Goal: Transaction & Acquisition: Obtain resource

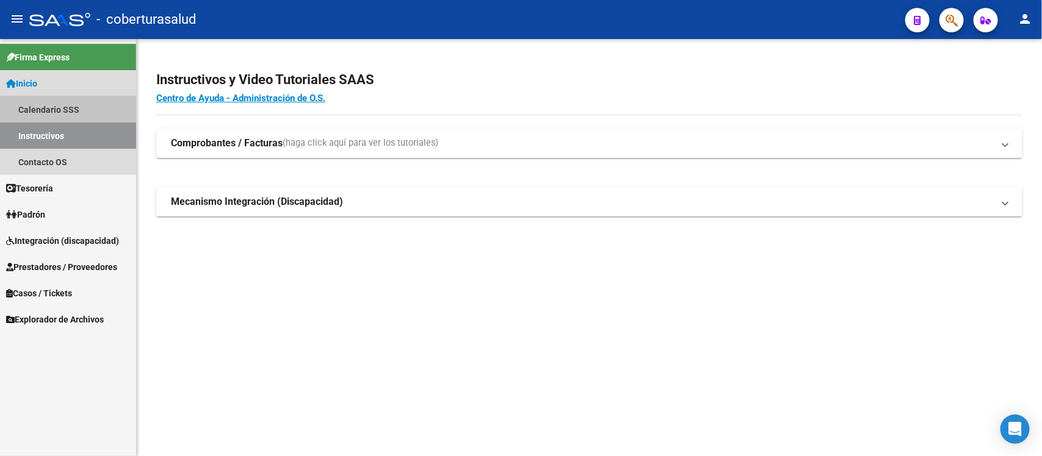
click at [66, 113] on link "Calendario SSS" at bounding box center [68, 109] width 136 height 26
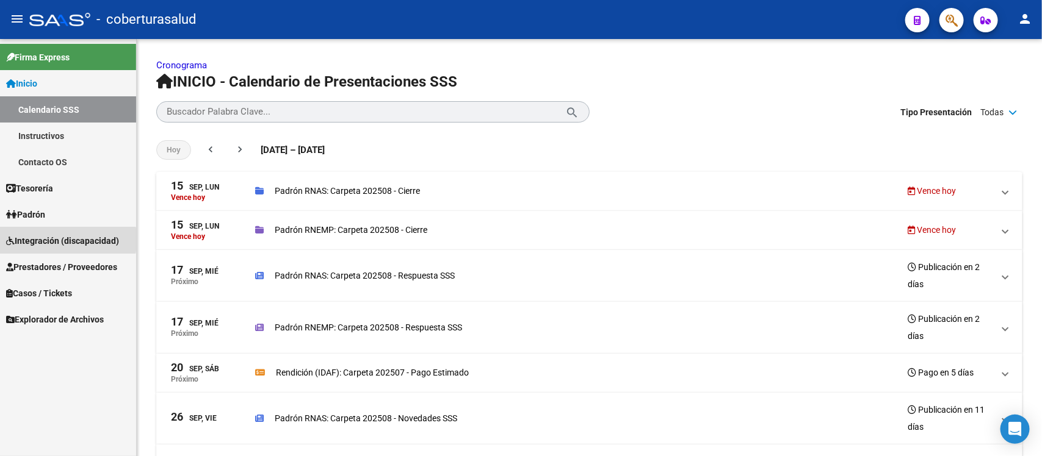
click at [26, 240] on span "Integración (discapacidad)" at bounding box center [62, 240] width 113 height 13
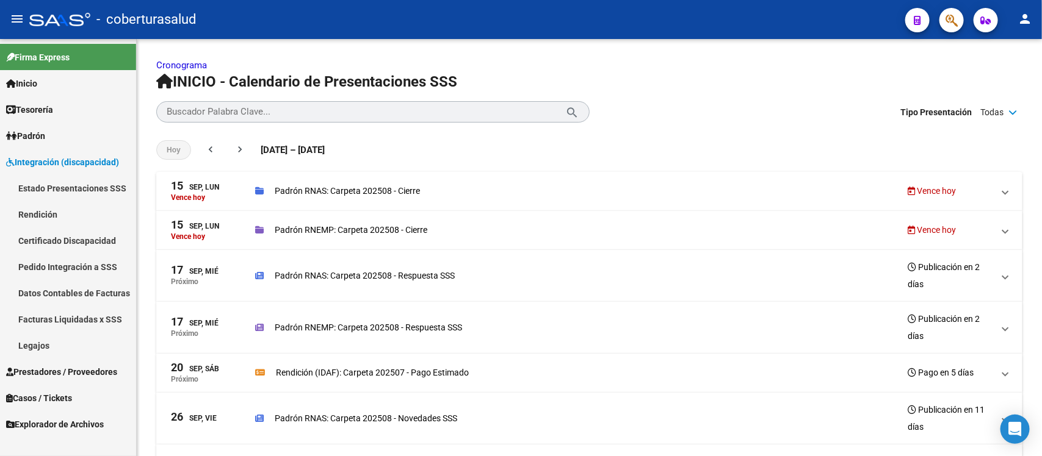
click at [47, 184] on link "Estado Presentaciones SSS" at bounding box center [68, 188] width 136 height 26
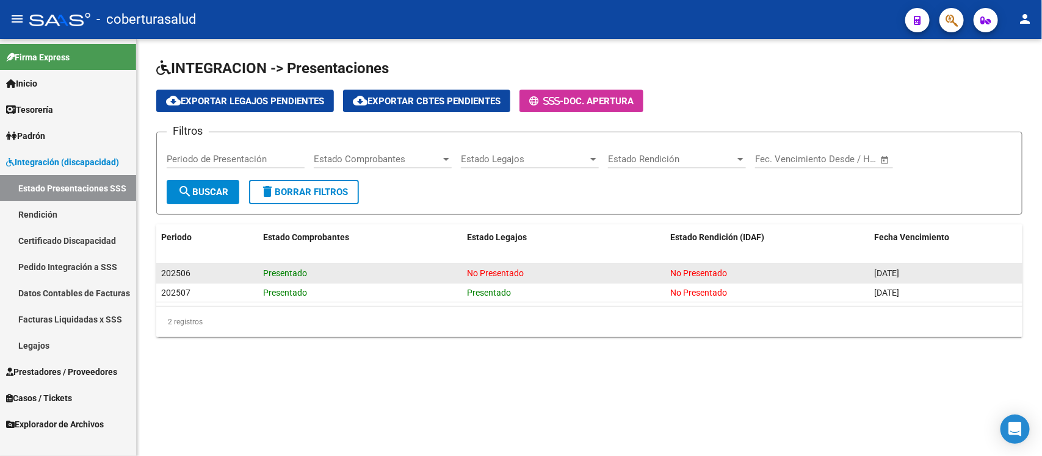
click at [485, 264] on datatable-body-cell "No Presentado" at bounding box center [564, 273] width 204 height 19
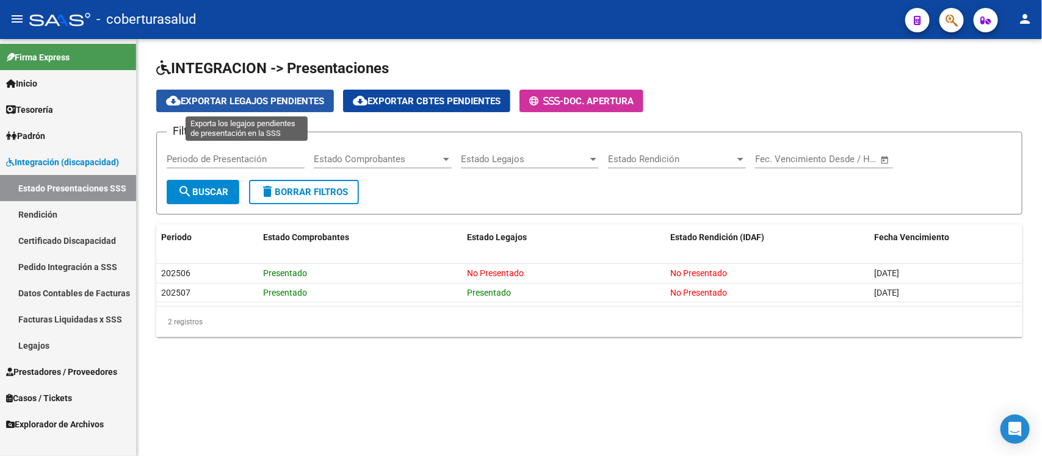
click at [273, 101] on span "cloud_download Exportar Legajos Pendientes" at bounding box center [245, 101] width 158 height 11
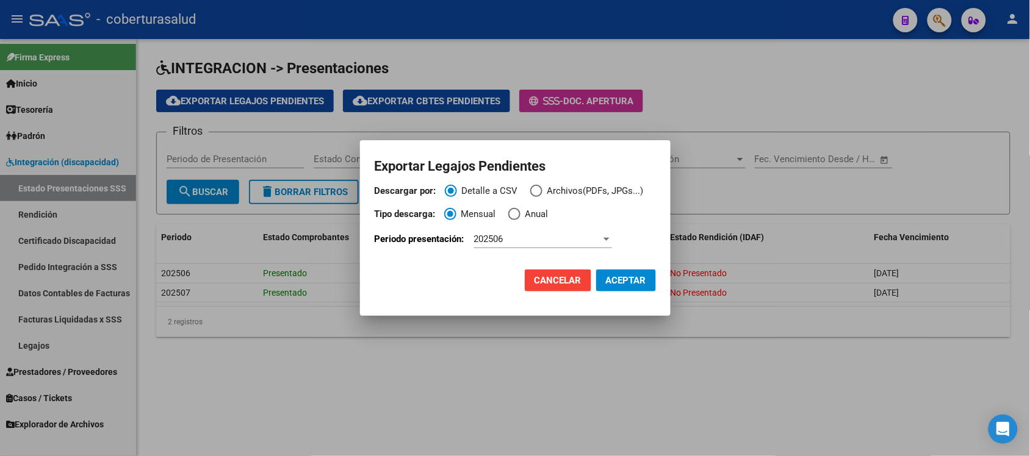
drag, startPoint x: 574, startPoint y: 285, endPoint x: 638, endPoint y: 250, distance: 73.4
click at [638, 250] on app-export-modal "Exportar Legajos Pendientes Descargar por: Detalle a CSV Archivos(PDFs, JPGs...…" at bounding box center [515, 228] width 281 height 146
click at [630, 275] on span "ACEPTAR" at bounding box center [626, 280] width 40 height 11
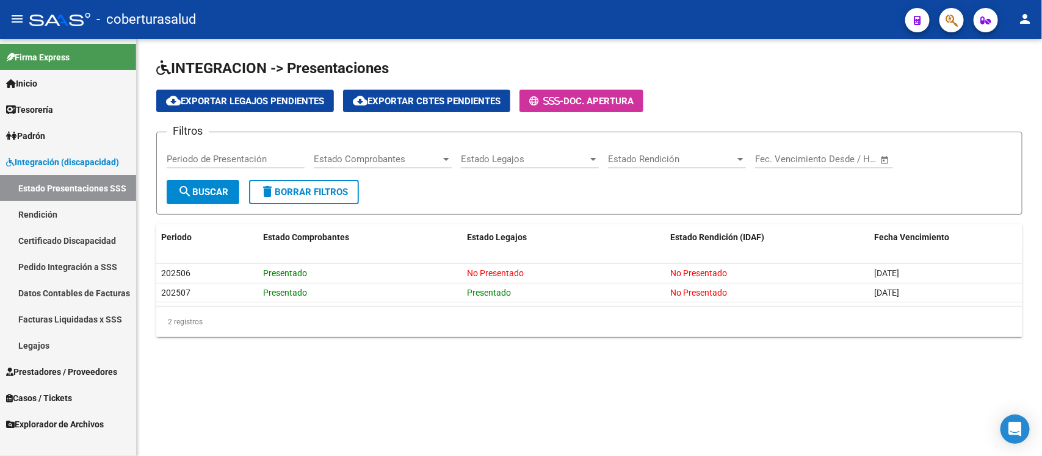
click at [67, 215] on link "Rendición" at bounding box center [68, 214] width 136 height 26
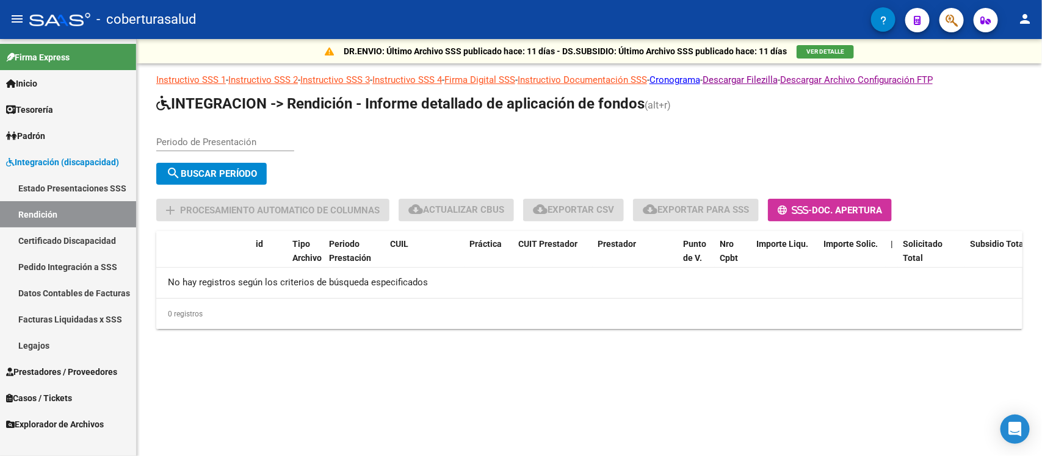
click at [223, 131] on div "Periodo de Presentación" at bounding box center [225, 138] width 138 height 26
type input "202507"
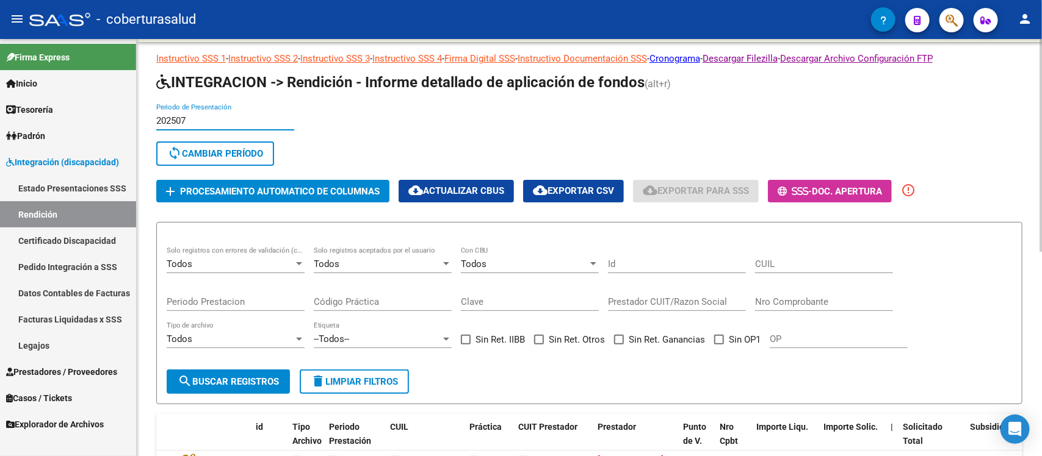
scroll to position [8, 0]
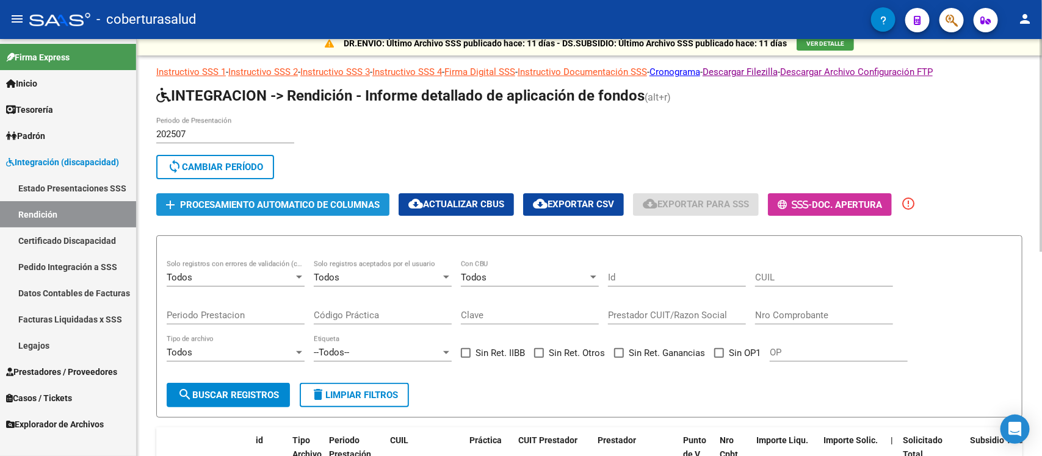
click at [259, 194] on button "add Procesamiento automatico de columnas" at bounding box center [272, 204] width 233 height 23
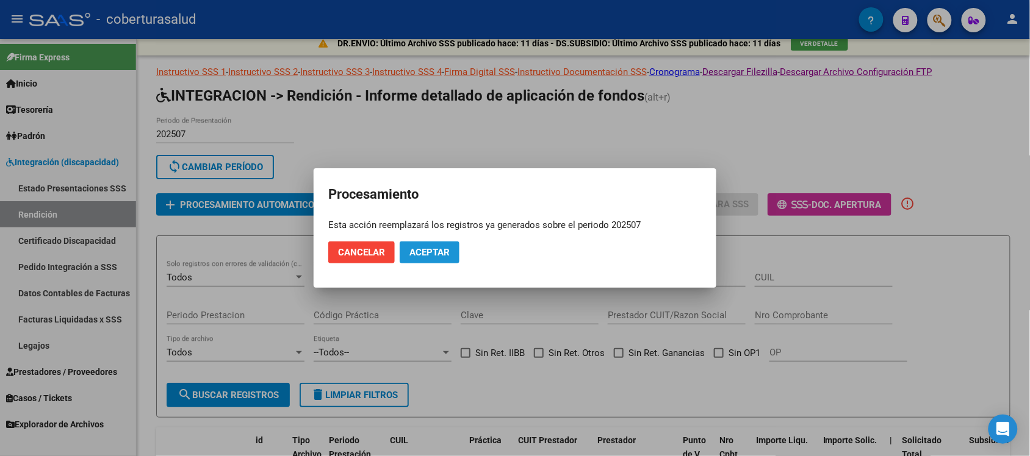
click at [434, 247] on span "Aceptar" at bounding box center [429, 252] width 40 height 11
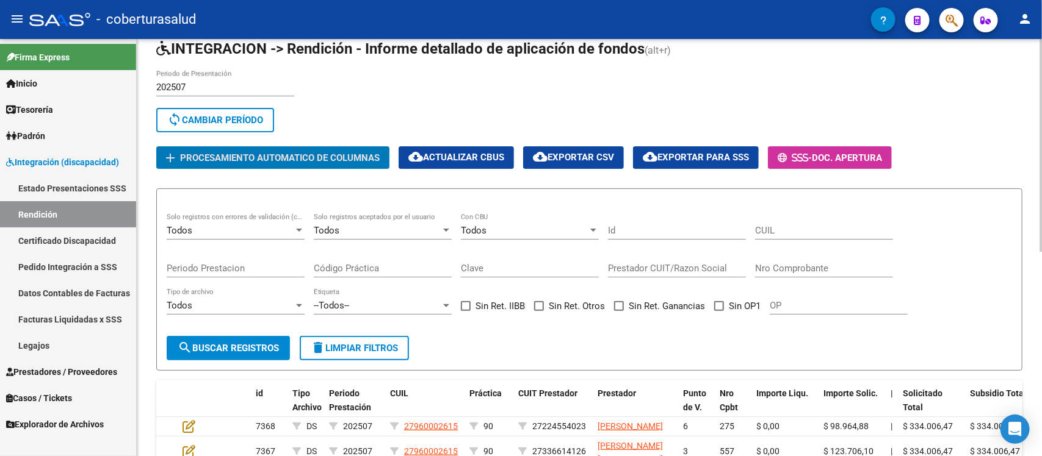
scroll to position [76, 0]
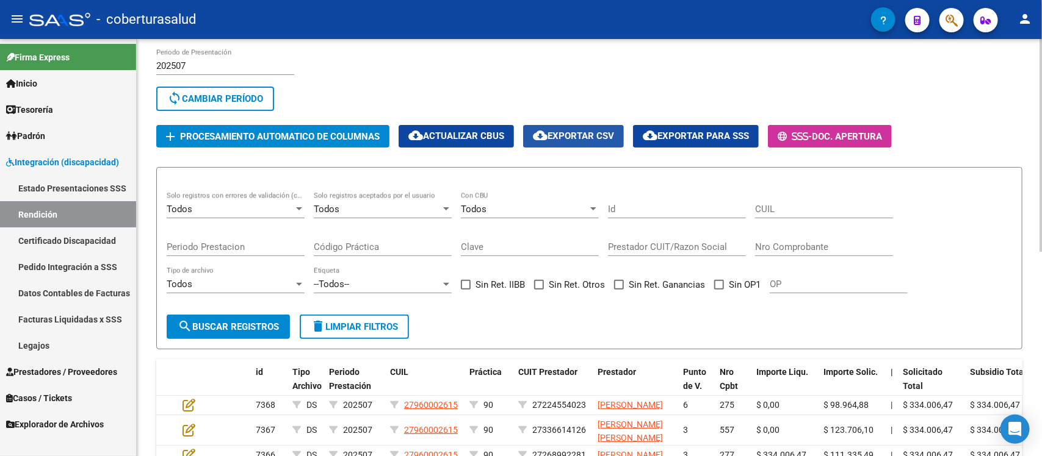
click at [566, 136] on span "cloud_download Exportar CSV" at bounding box center [573, 136] width 81 height 11
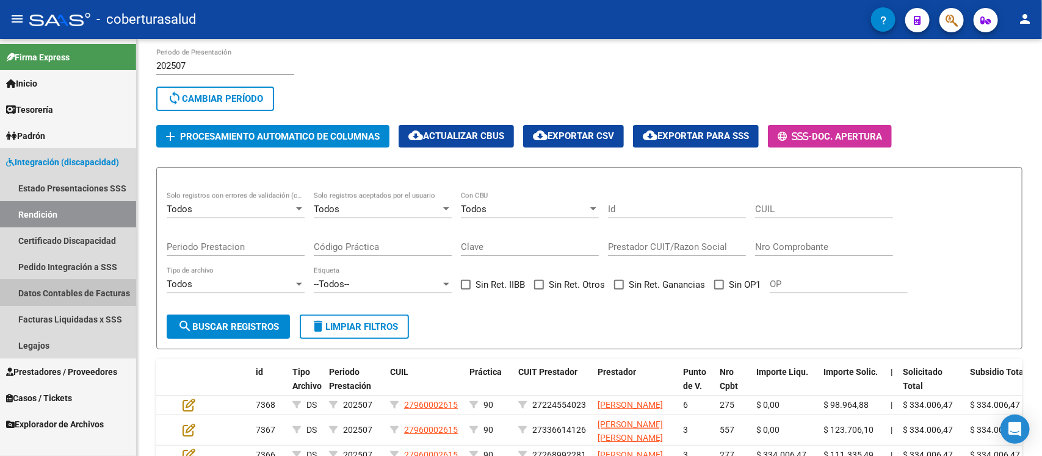
click at [63, 299] on link "Datos Contables de Facturas" at bounding box center [68, 293] width 136 height 26
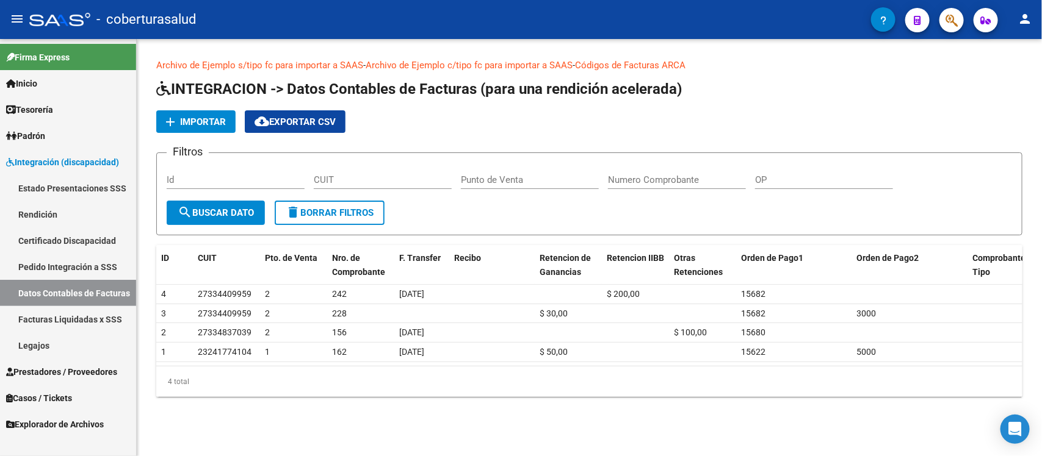
click at [79, 316] on link "Facturas Liquidadas x SSS" at bounding box center [68, 319] width 136 height 26
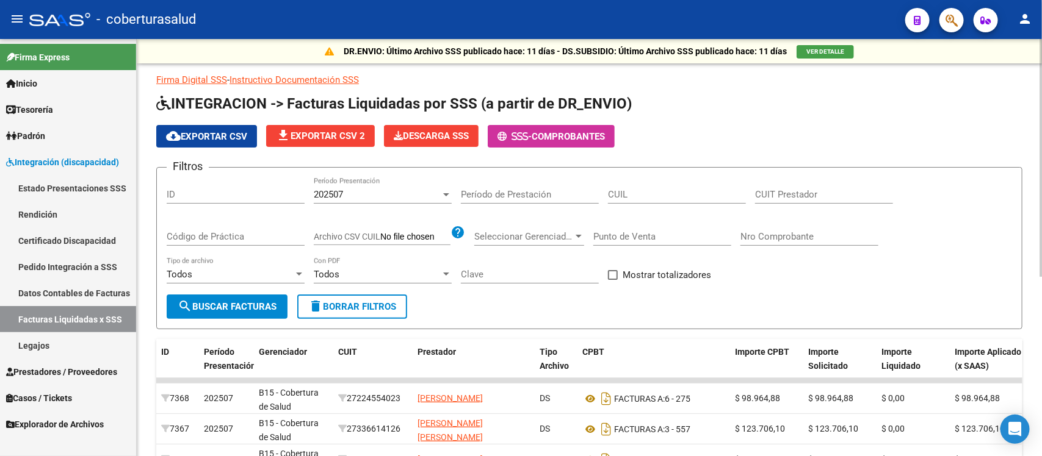
click at [224, 135] on span "cloud_download Exportar CSV" at bounding box center [206, 136] width 81 height 11
click at [98, 184] on link "Estado Presentaciones SSS" at bounding box center [68, 188] width 136 height 26
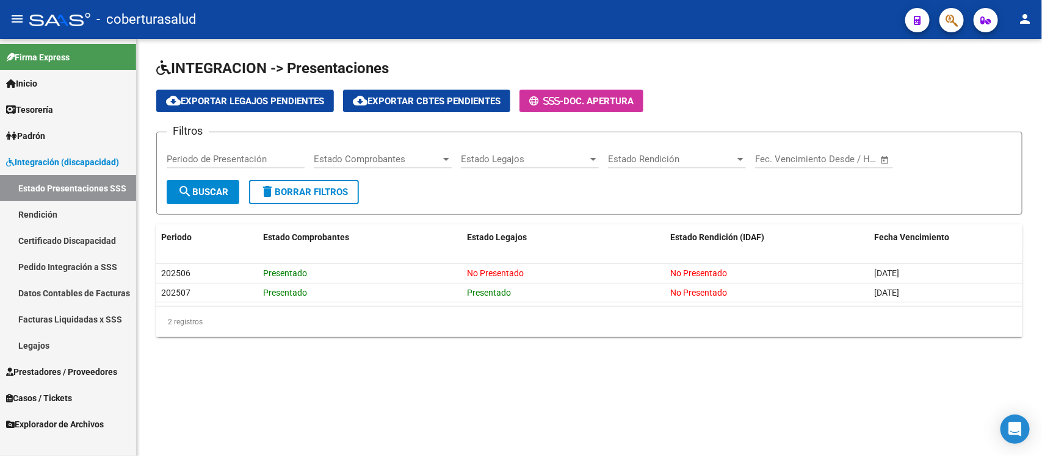
click at [65, 259] on link "Pedido Integración a SSS" at bounding box center [68, 267] width 136 height 26
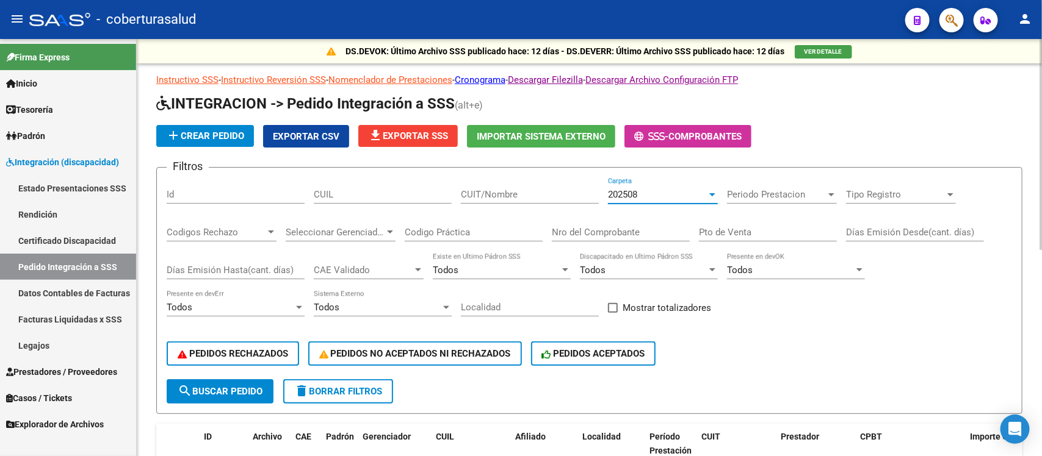
click at [641, 193] on div "202508" at bounding box center [657, 194] width 99 height 11
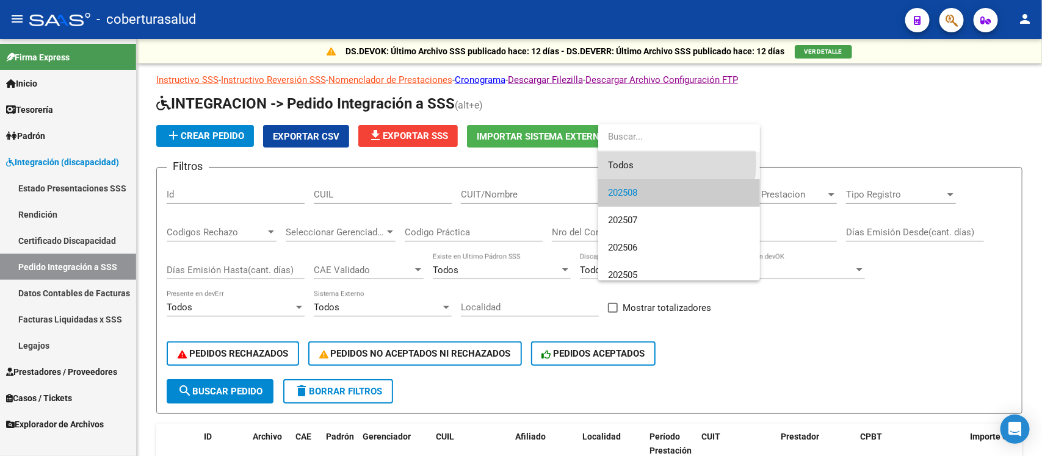
click at [643, 162] on span "Todos" at bounding box center [679, 165] width 142 height 27
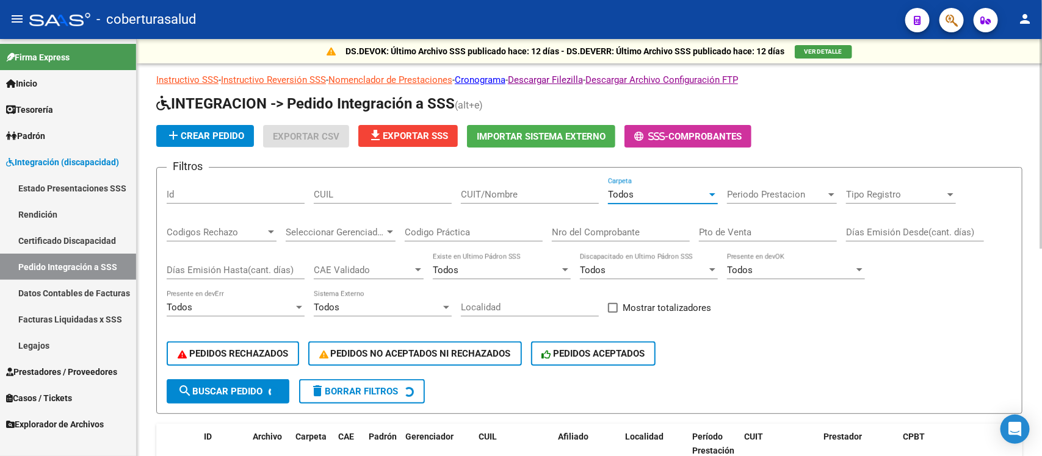
click at [528, 189] on input "CUIT/Nombre" at bounding box center [530, 194] width 138 height 11
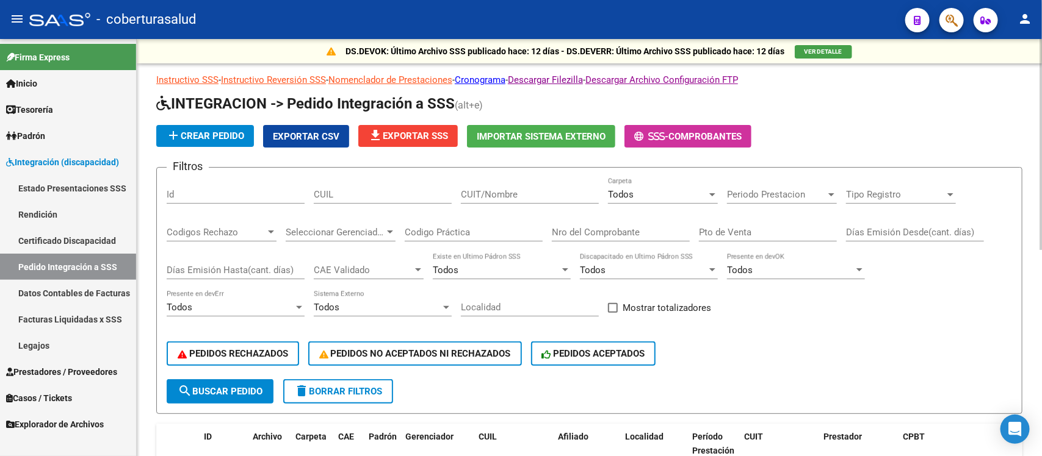
click at [542, 196] on input "CUIT/Nombre" at bounding box center [530, 194] width 138 height 11
type input "27395352259"
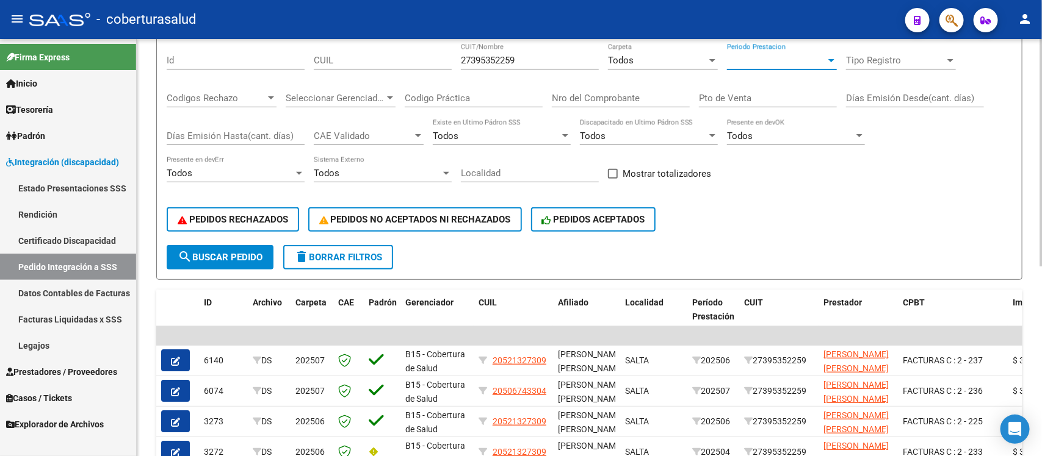
scroll to position [229, 0]
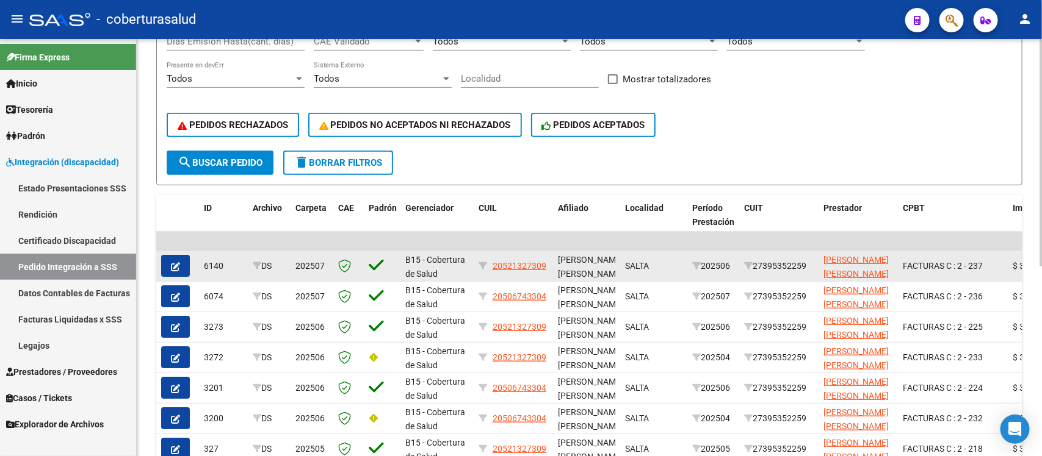
click at [171, 262] on icon "button" at bounding box center [175, 266] width 9 height 9
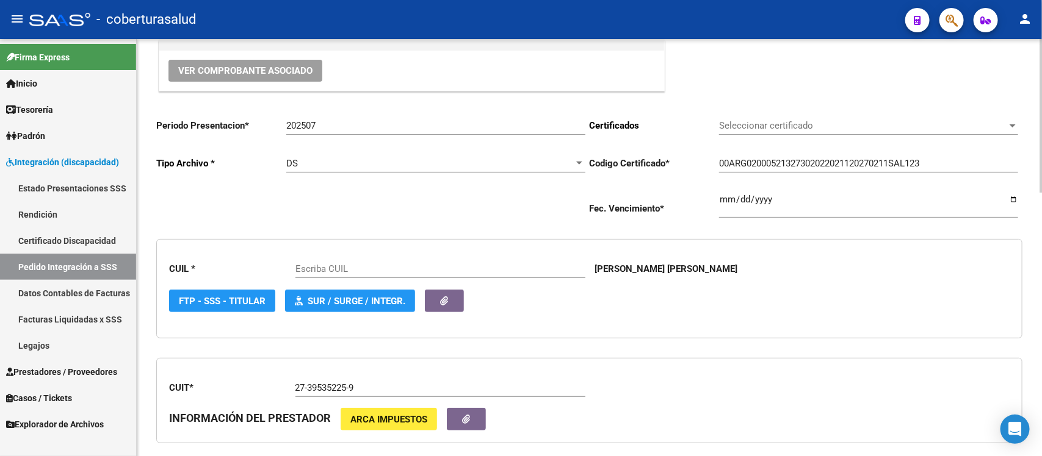
type input "20521327309"
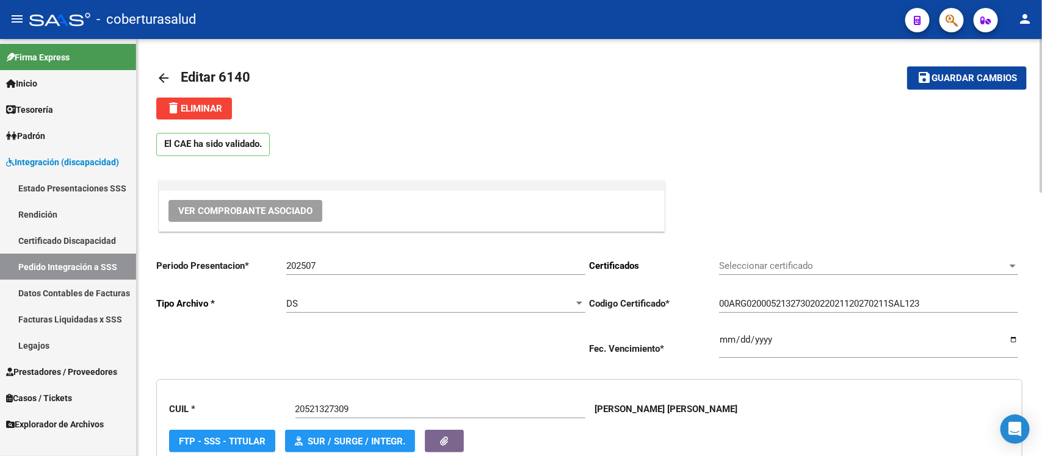
click at [245, 203] on button "Ver Comprobante Asociado" at bounding box center [245, 211] width 154 height 22
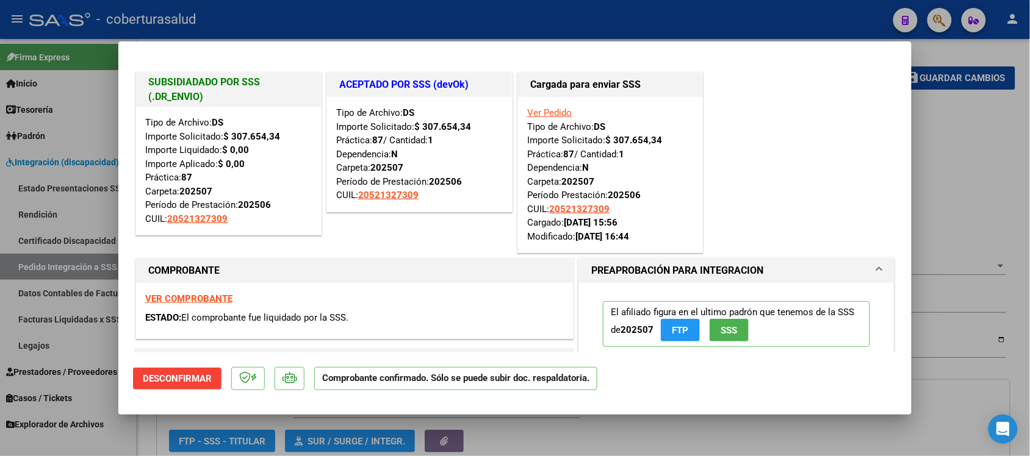
type input "$ 0,00"
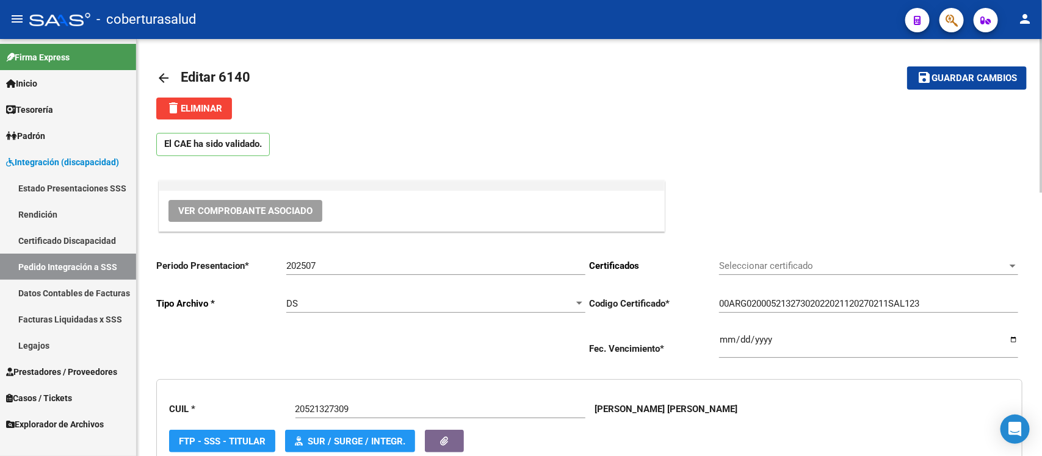
click at [162, 78] on mat-icon "arrow_back" at bounding box center [163, 78] width 15 height 15
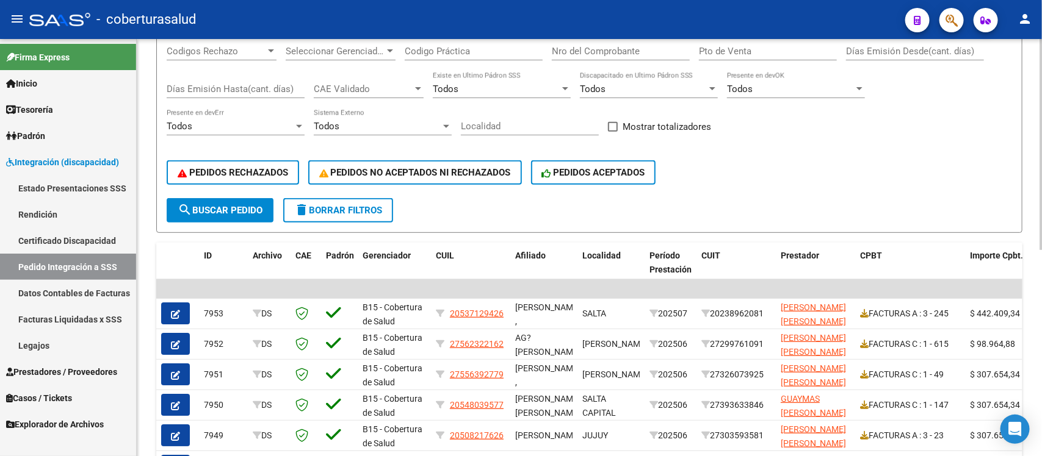
scroll to position [305, 0]
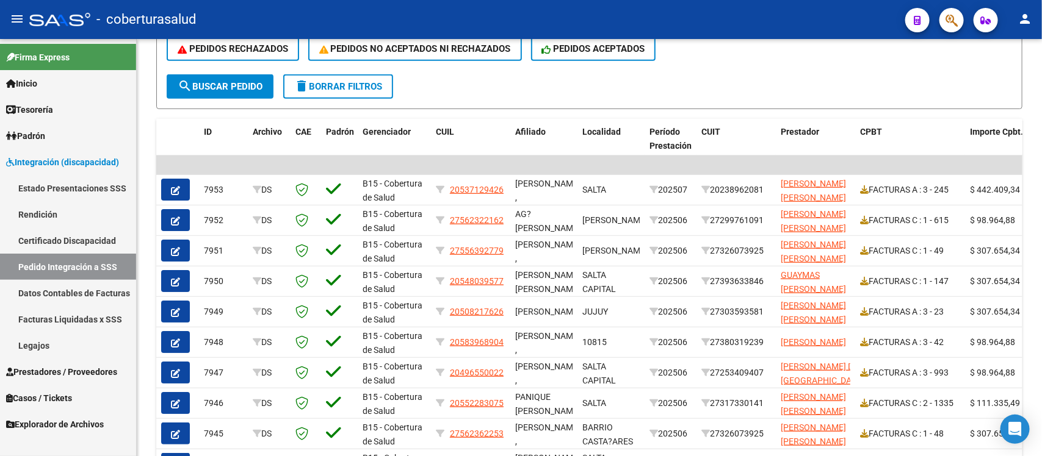
click at [95, 192] on link "Estado Presentaciones SSS" at bounding box center [68, 188] width 136 height 26
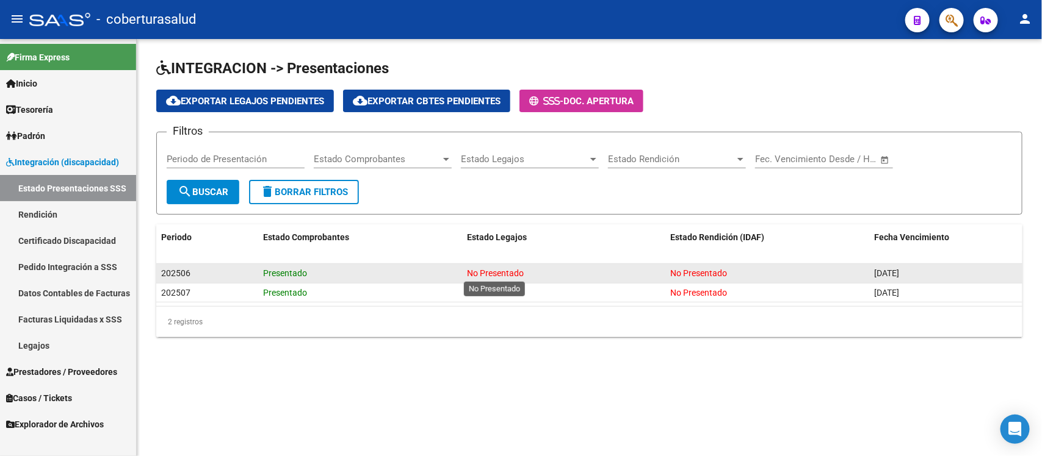
click at [520, 273] on span "No Presentado" at bounding box center [495, 273] width 57 height 10
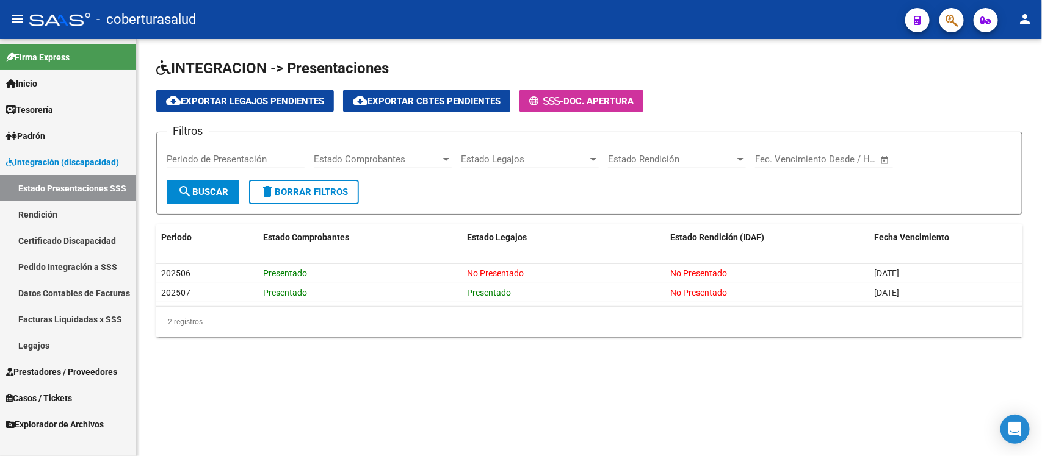
click at [72, 217] on link "Rendición" at bounding box center [68, 214] width 136 height 26
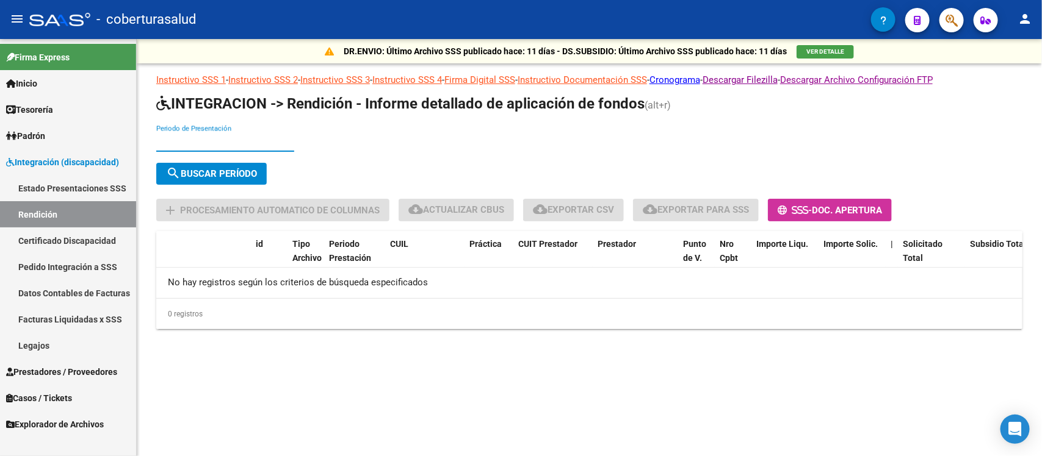
click at [238, 140] on input "Periodo de Presentación" at bounding box center [225, 142] width 138 height 11
type input "202507"
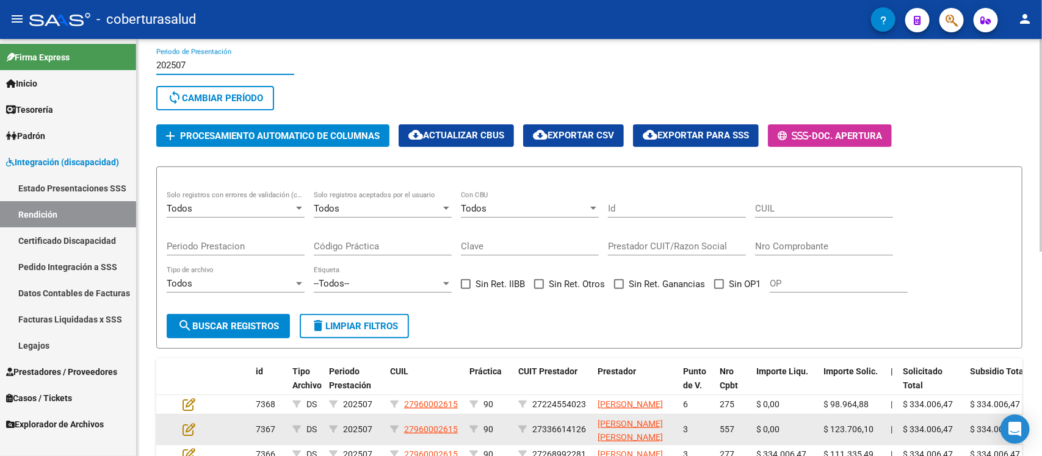
scroll to position [305, 0]
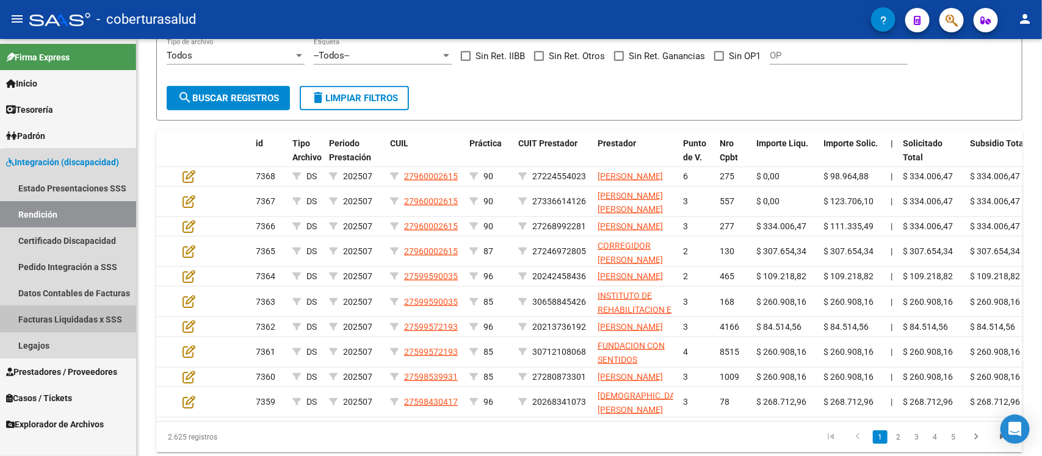
click at [84, 322] on link "Facturas Liquidadas x SSS" at bounding box center [68, 319] width 136 height 26
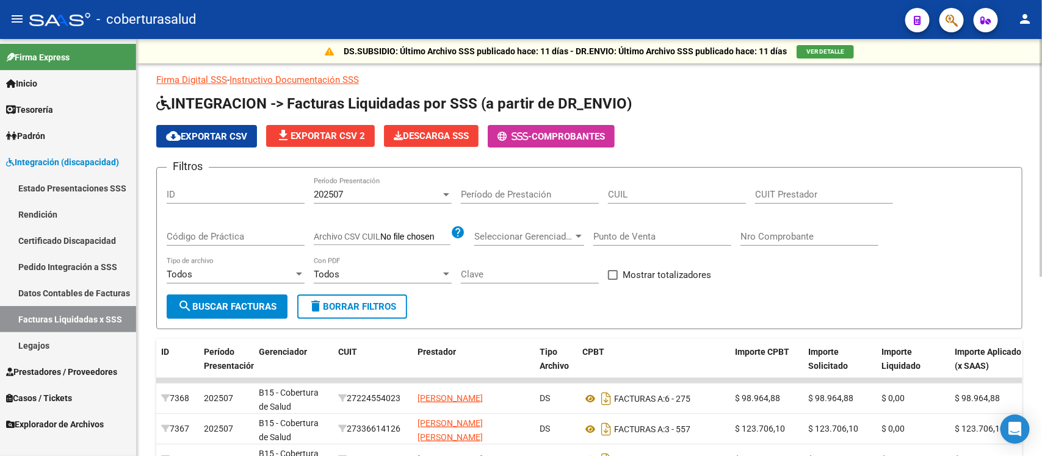
click at [205, 136] on span "cloud_download Exportar CSV" at bounding box center [206, 136] width 81 height 11
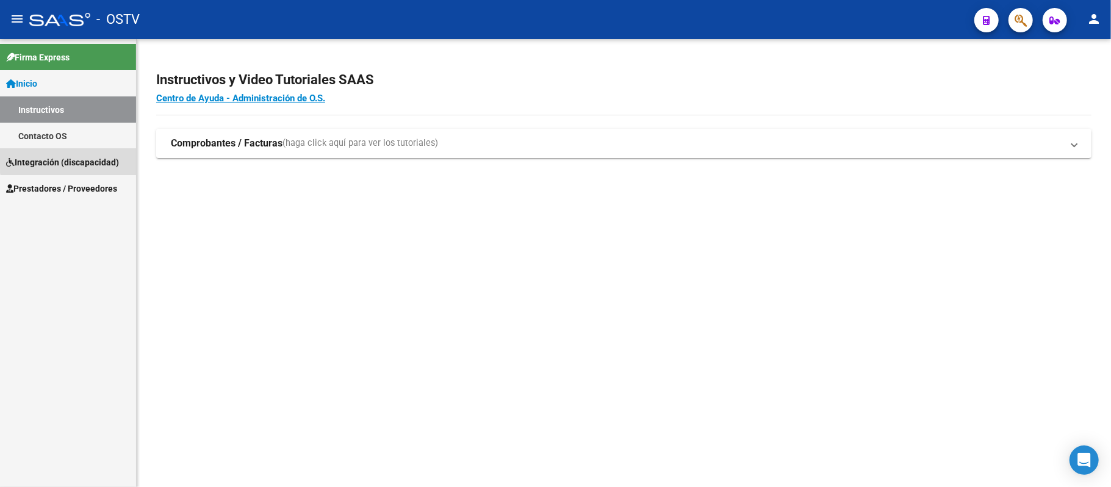
click at [108, 157] on span "Integración (discapacidad)" at bounding box center [62, 162] width 113 height 13
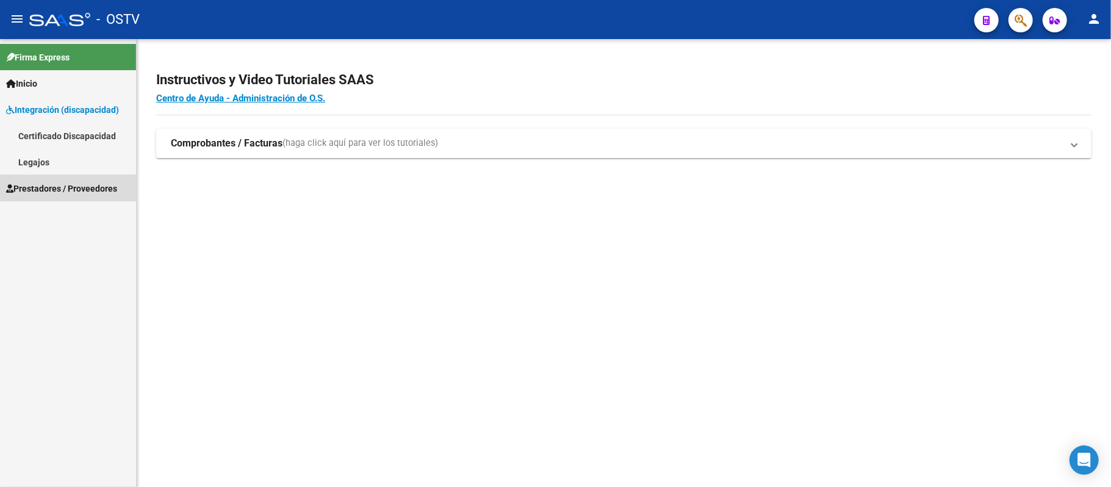
click at [81, 187] on span "Prestadores / Proveedores" at bounding box center [61, 188] width 111 height 13
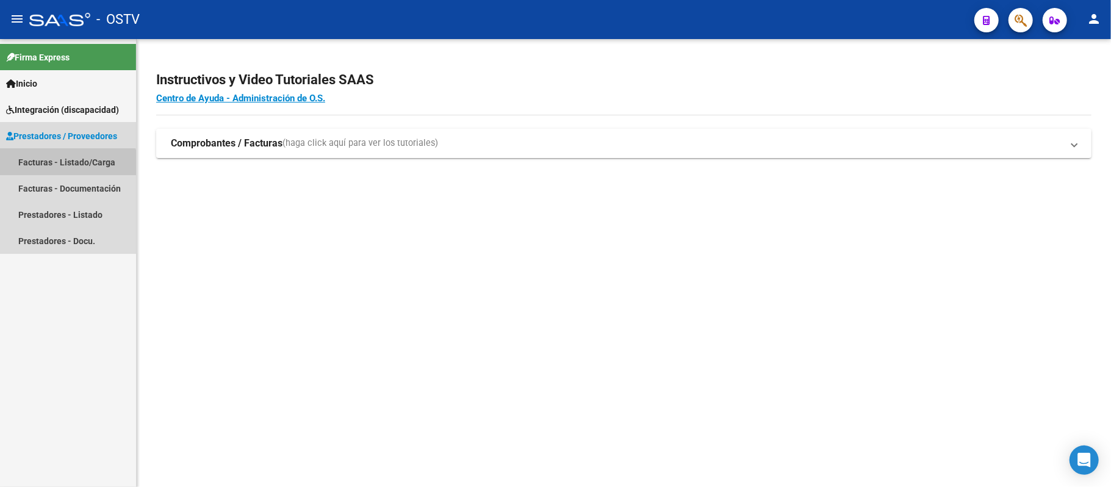
click at [67, 168] on link "Facturas - Listado/Carga" at bounding box center [68, 162] width 136 height 26
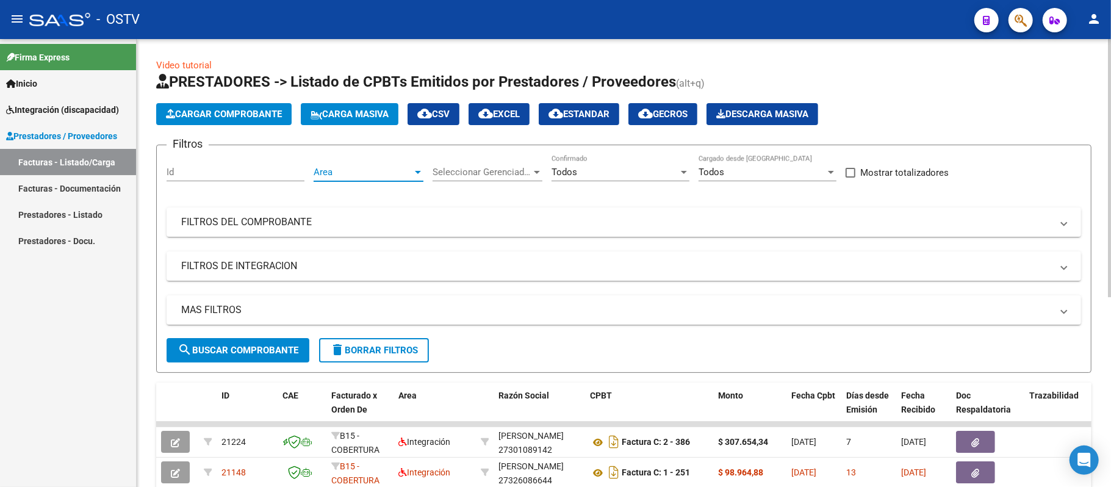
click at [404, 168] on span "Area" at bounding box center [363, 172] width 99 height 11
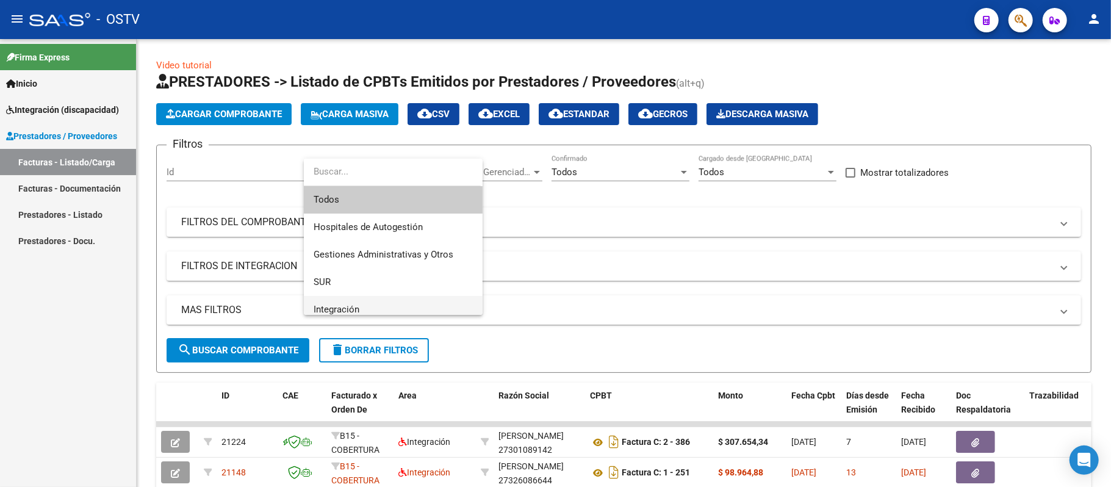
click at [349, 300] on span "Integración" at bounding box center [393, 309] width 159 height 27
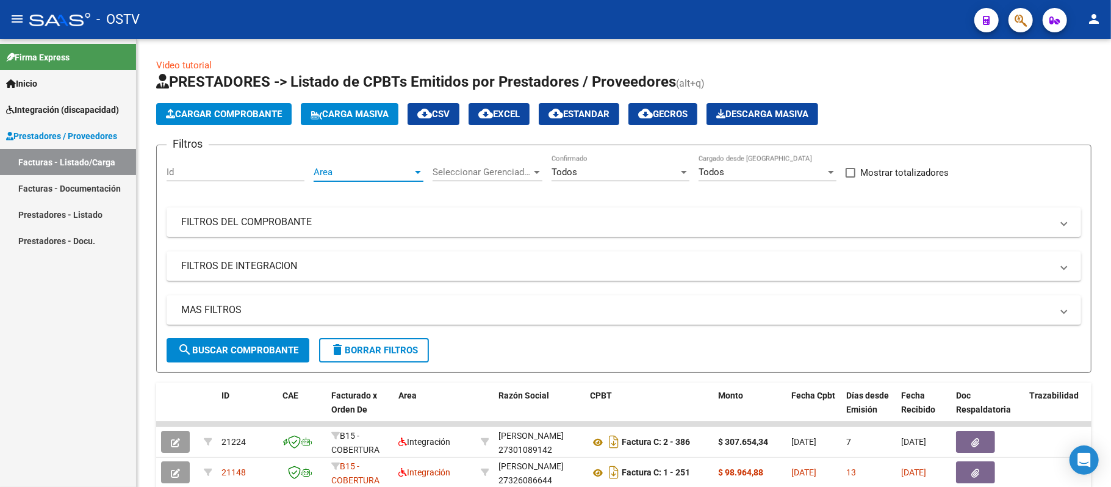
scroll to position [9, 0]
click at [267, 352] on span "search Buscar Comprobante" at bounding box center [238, 350] width 121 height 11
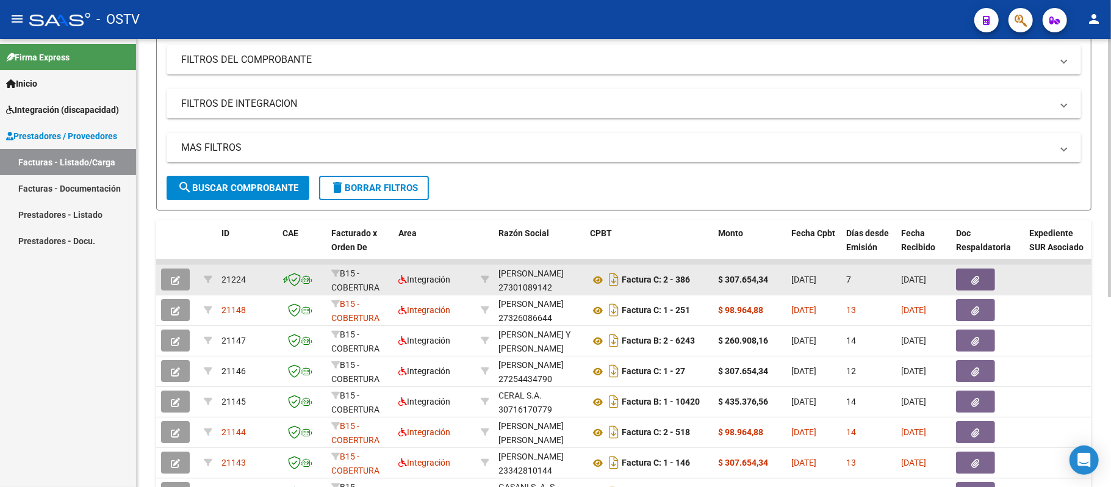
scroll to position [0, 0]
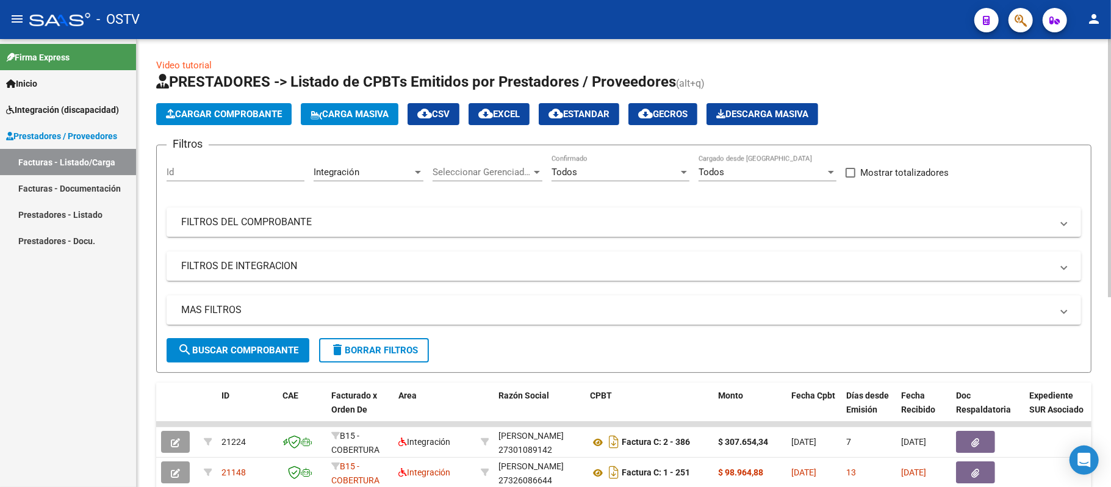
click at [652, 167] on div "Todos" at bounding box center [615, 172] width 127 height 11
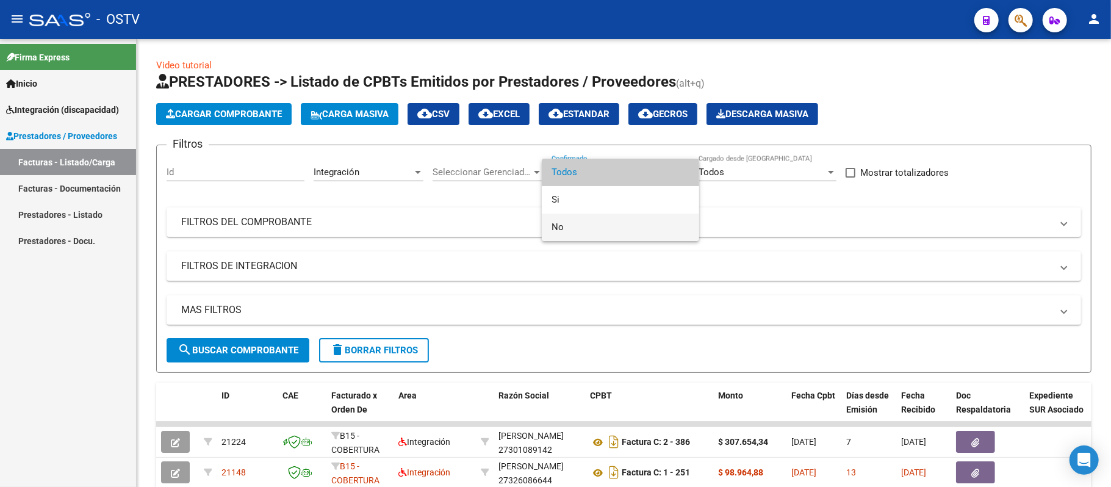
click at [602, 237] on span "No" at bounding box center [621, 227] width 138 height 27
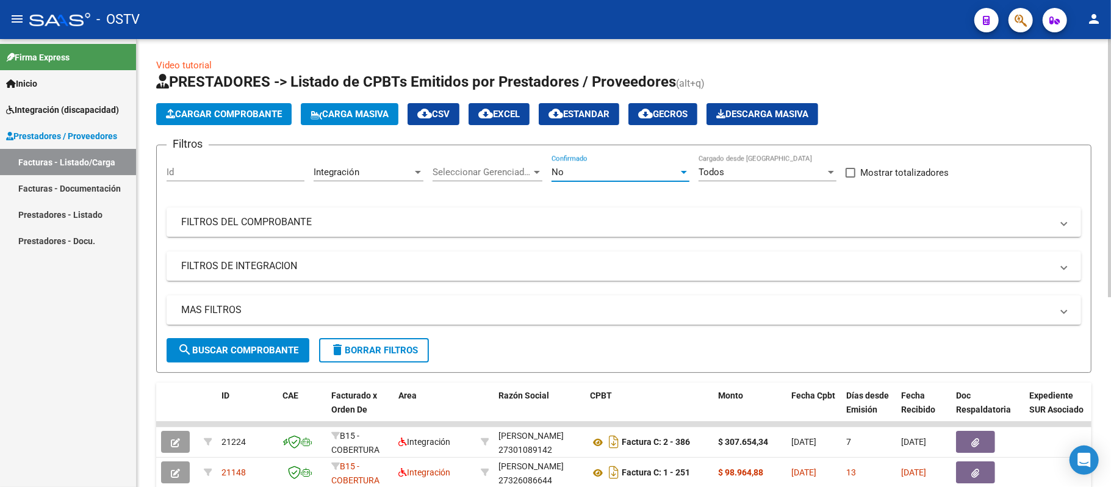
click at [240, 349] on span "search Buscar Comprobante" at bounding box center [238, 350] width 121 height 11
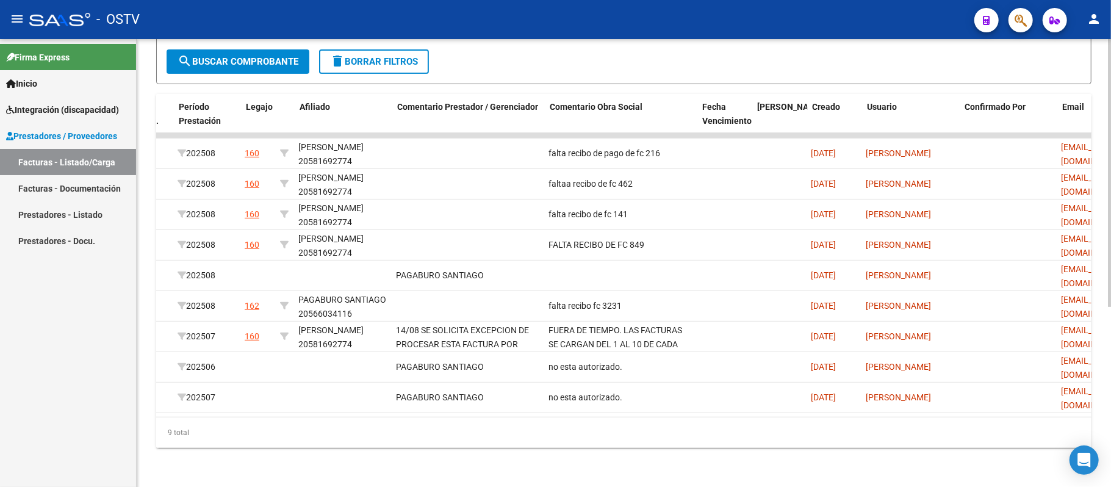
scroll to position [0, 1634]
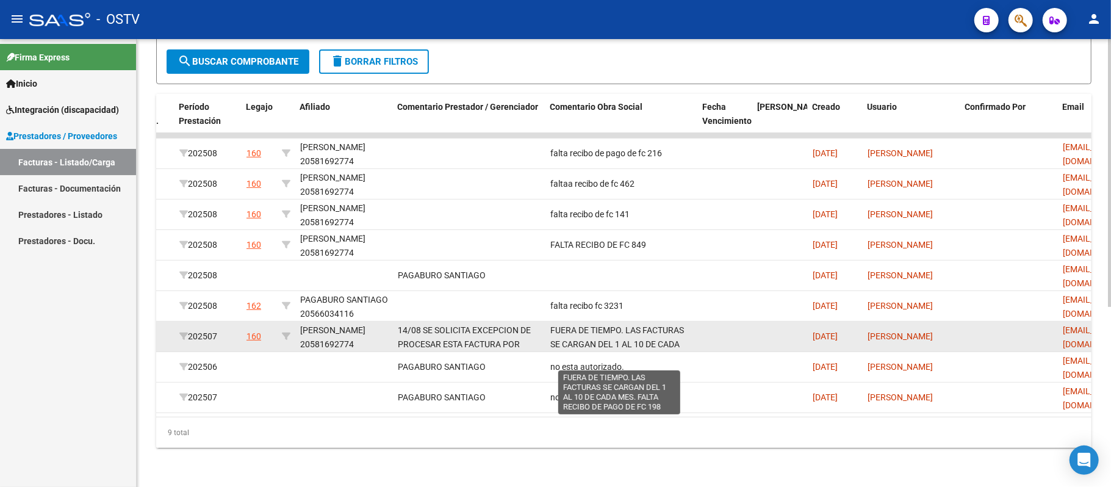
click at [669, 325] on span "FUERA DE TIEMPO. LAS FACTURAS SE CARGAN DEL 1 AL 10 DE CADA MES. FALTA RECIBO D…" at bounding box center [618, 350] width 137 height 51
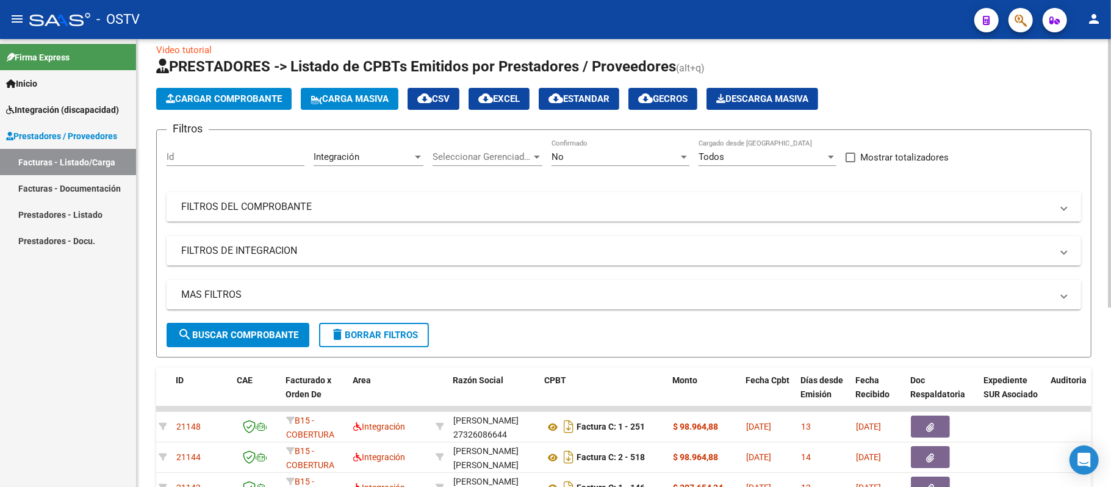
scroll to position [0, 0]
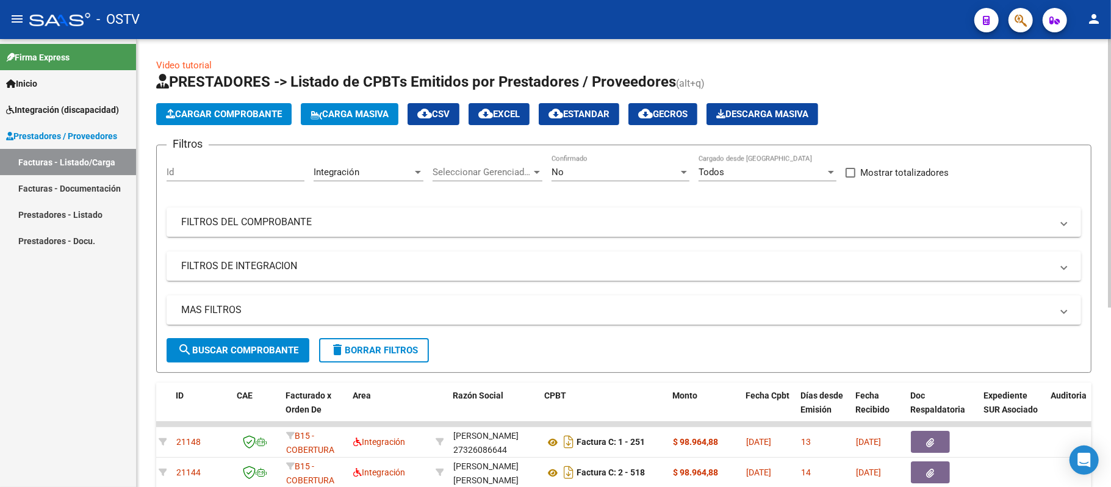
click at [508, 110] on span "cloud_download EXCEL" at bounding box center [498, 114] width 41 height 11
